Goal: Find specific page/section: Find specific page/section

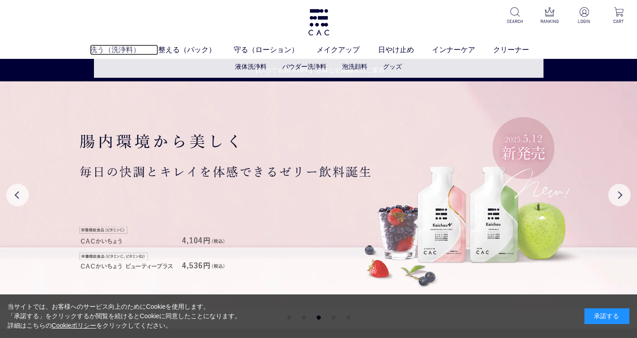
click at [106, 49] on link "洗う（洗浄料）" at bounding box center [124, 50] width 68 height 11
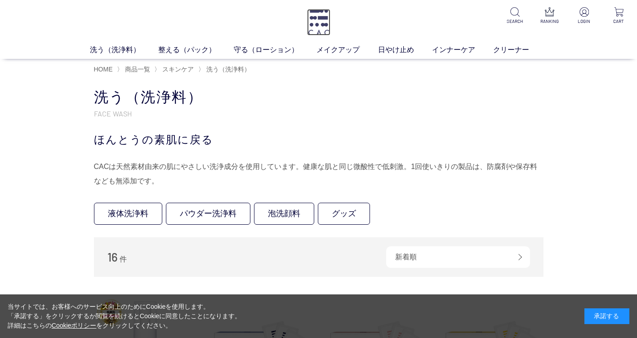
click at [320, 27] on img at bounding box center [318, 22] width 23 height 27
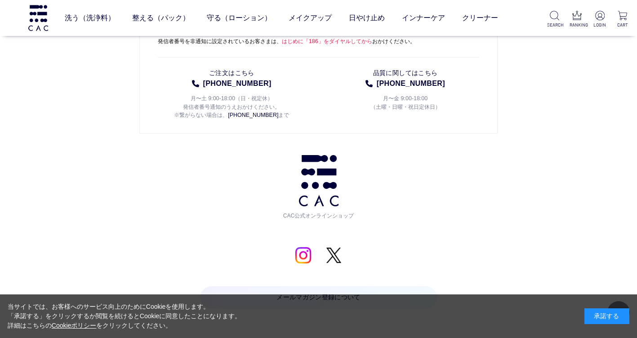
scroll to position [4489, 0]
